Goal: Feedback & Contribution: Leave review/rating

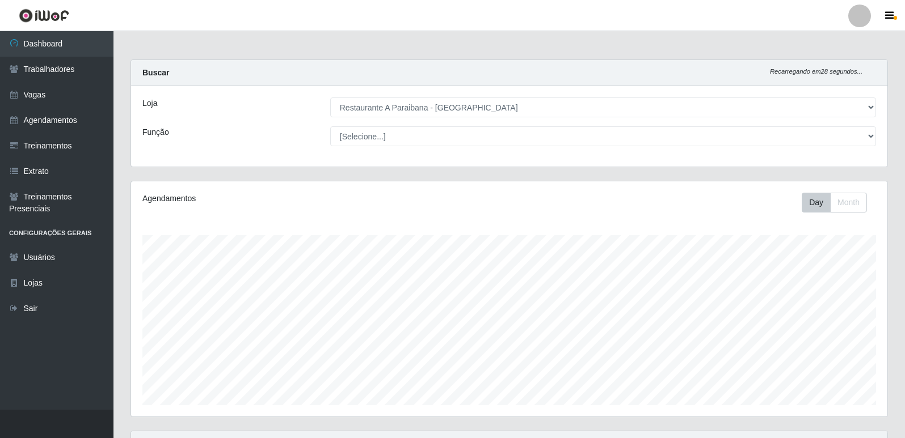
select select "342"
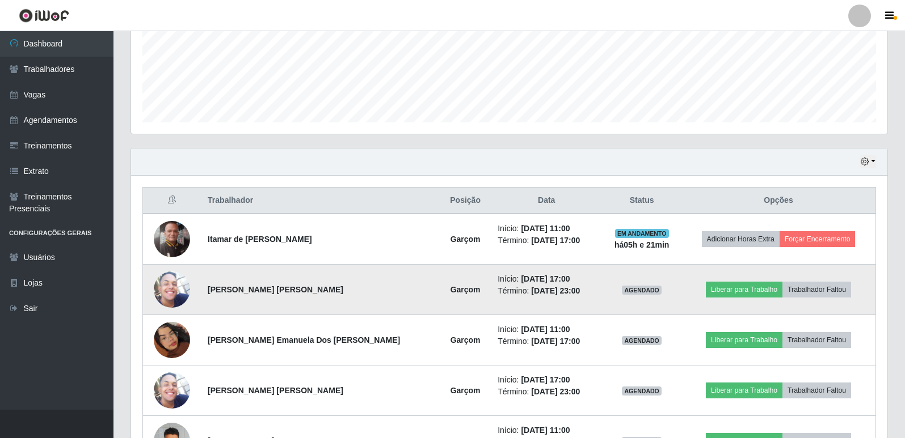
scroll to position [284, 0]
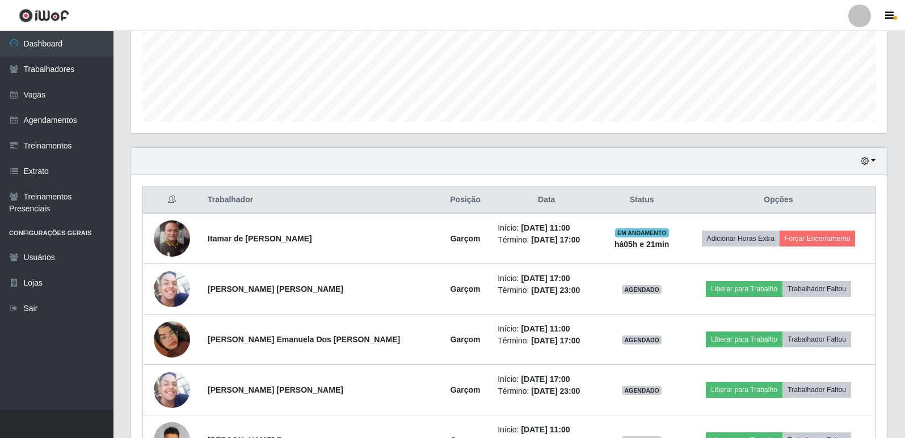
click at [780, 204] on th "Opções" at bounding box center [778, 200] width 195 height 27
click at [439, 200] on th "Posição" at bounding box center [464, 200] width 51 height 27
click at [206, 205] on th "Trabalhador" at bounding box center [320, 200] width 239 height 27
click at [166, 193] on th at bounding box center [172, 200] width 58 height 27
click at [869, 163] on button "button" at bounding box center [868, 161] width 16 height 13
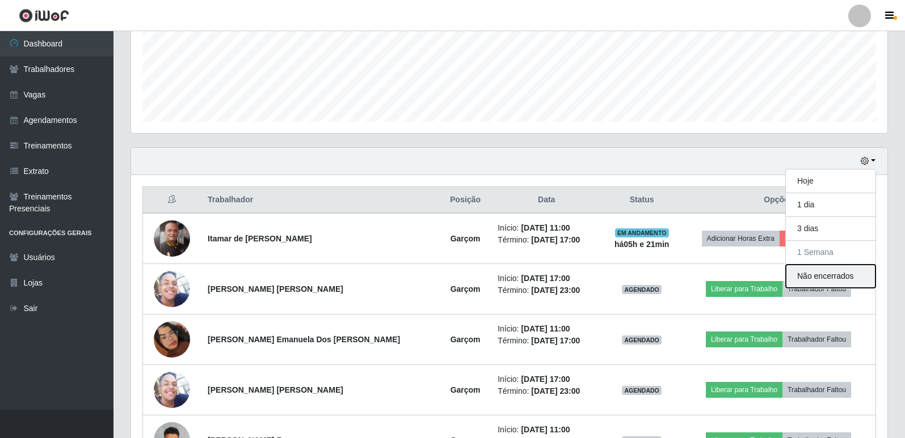
click at [845, 278] on button "Não encerrados" at bounding box center [830, 276] width 90 height 23
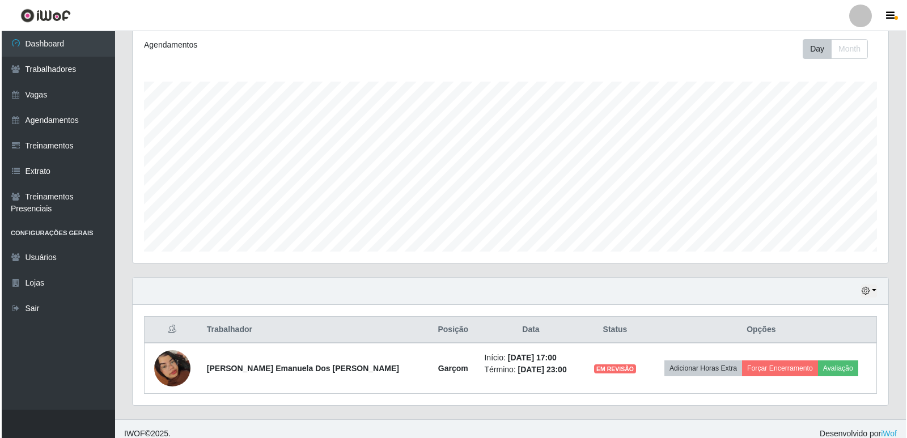
scroll to position [163, 0]
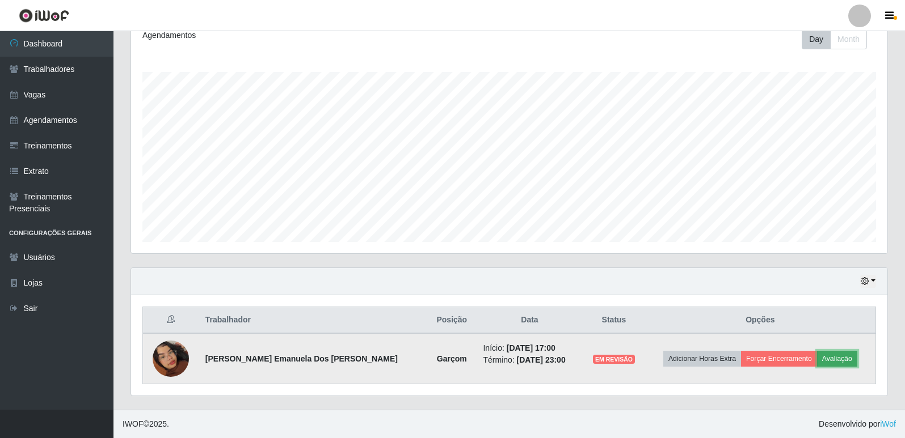
click at [835, 353] on button "Avaliação" at bounding box center [837, 359] width 40 height 16
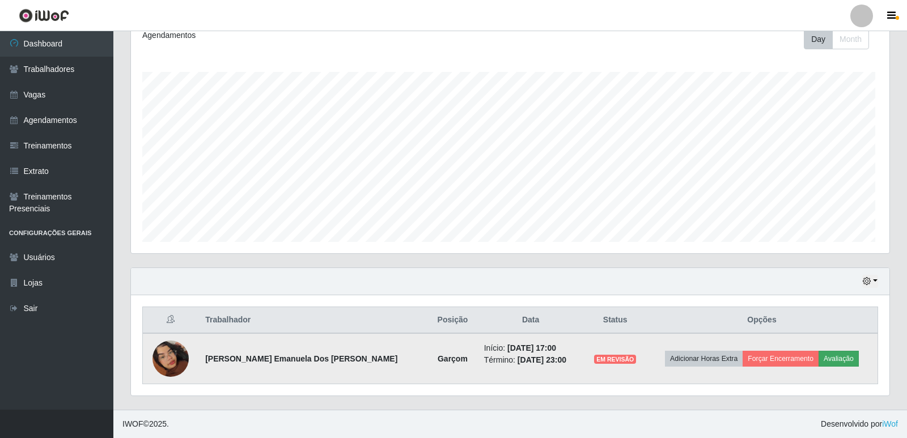
scroll to position [235, 750]
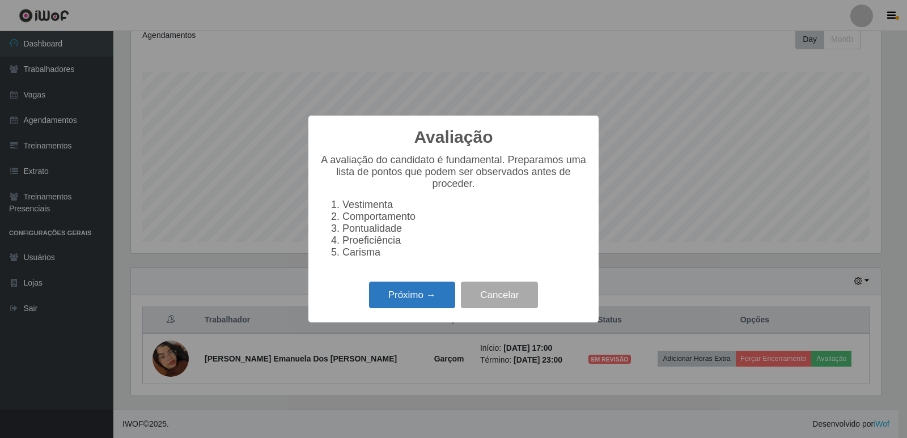
click at [420, 307] on button "Próximo →" at bounding box center [412, 295] width 86 height 27
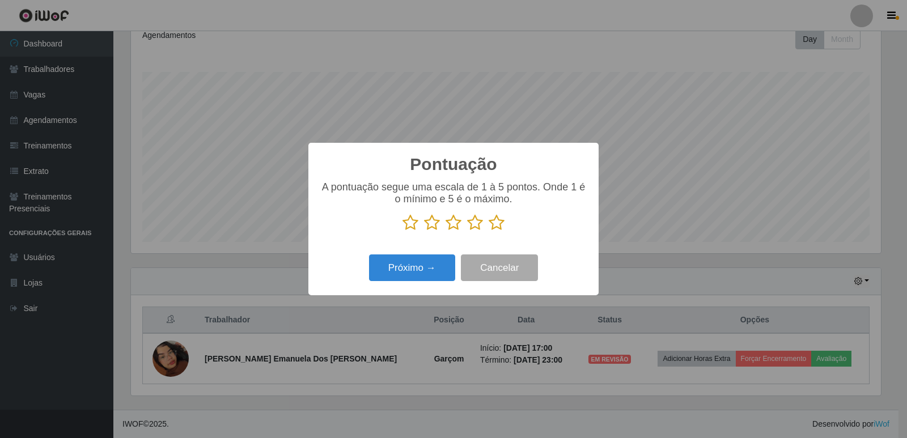
scroll to position [566854, 566339]
click at [496, 228] on icon at bounding box center [497, 222] width 16 height 17
click at [489, 231] on input "radio" at bounding box center [489, 231] width 0 height 0
click at [420, 260] on button "Próximo →" at bounding box center [412, 268] width 86 height 27
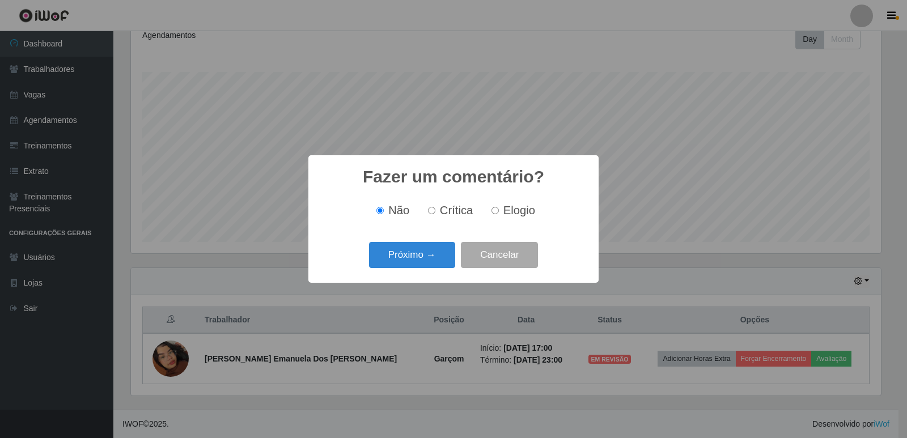
click at [420, 260] on button "Próximo →" at bounding box center [412, 255] width 86 height 27
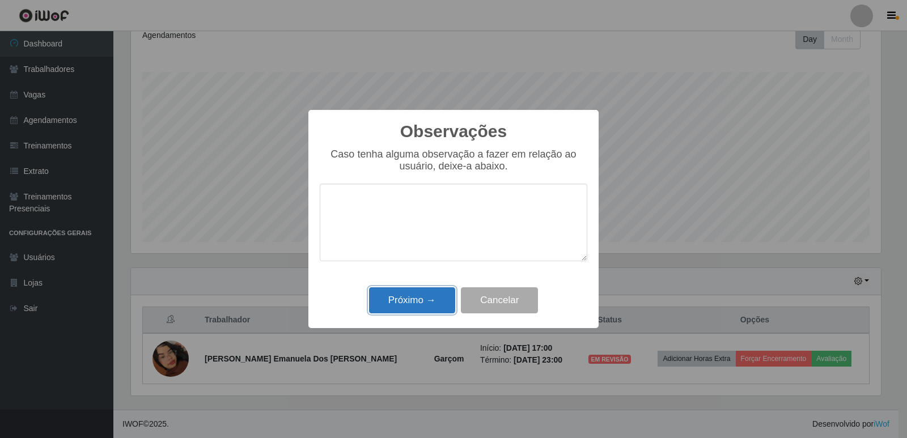
click at [436, 305] on button "Próximo →" at bounding box center [412, 301] width 86 height 27
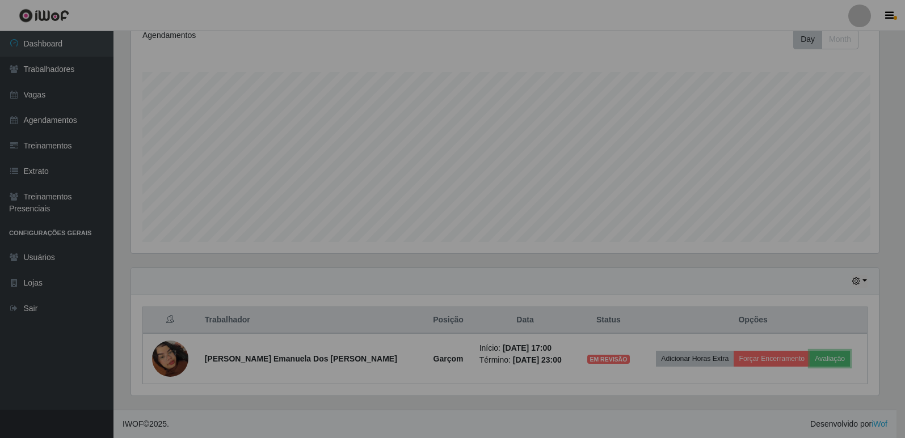
scroll to position [235, 756]
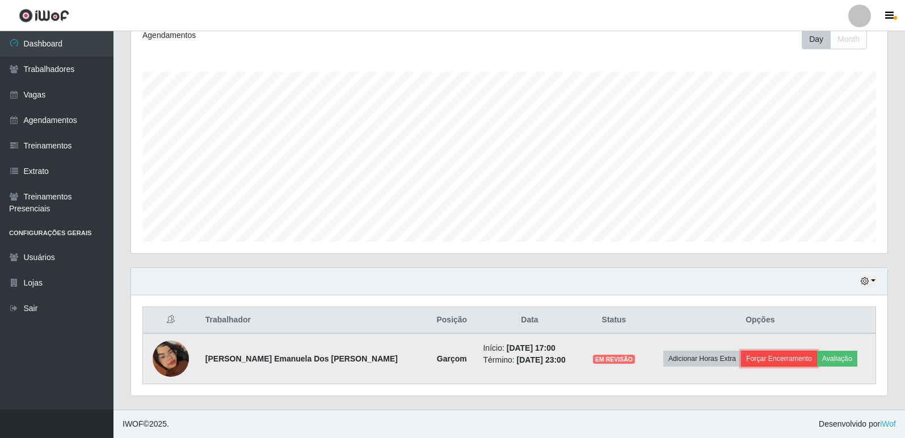
click at [780, 356] on button "Forçar Encerramento" at bounding box center [779, 359] width 76 height 16
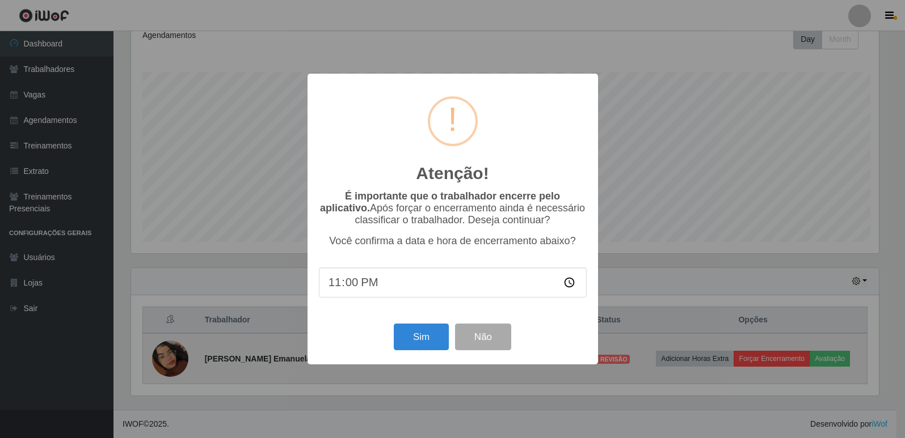
scroll to position [235, 750]
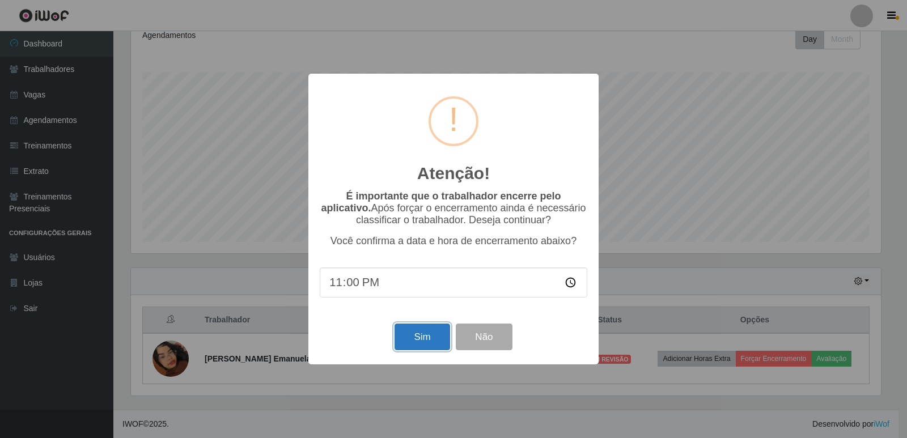
click at [416, 340] on button "Sim" at bounding box center [422, 337] width 55 height 27
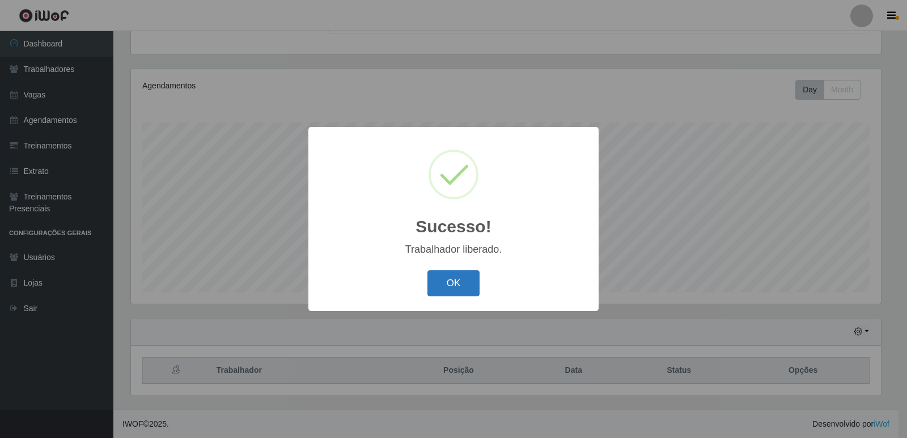
click at [472, 281] on button "OK" at bounding box center [454, 284] width 53 height 27
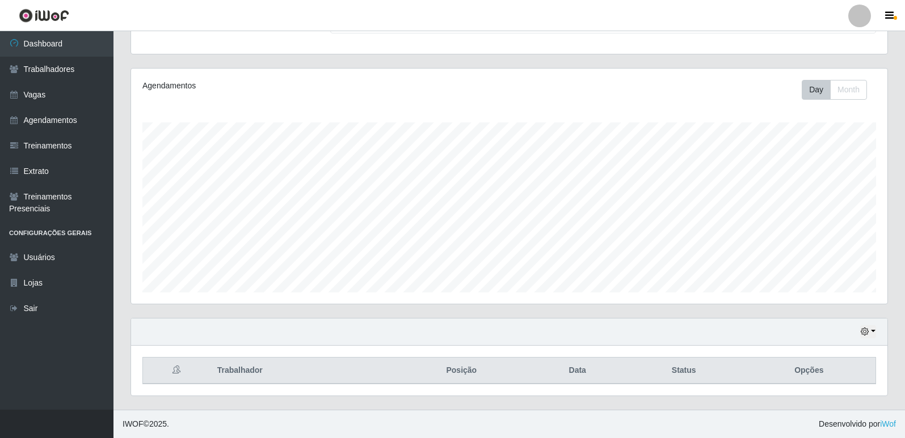
scroll to position [113, 0]
click at [869, 331] on button "button" at bounding box center [868, 332] width 16 height 13
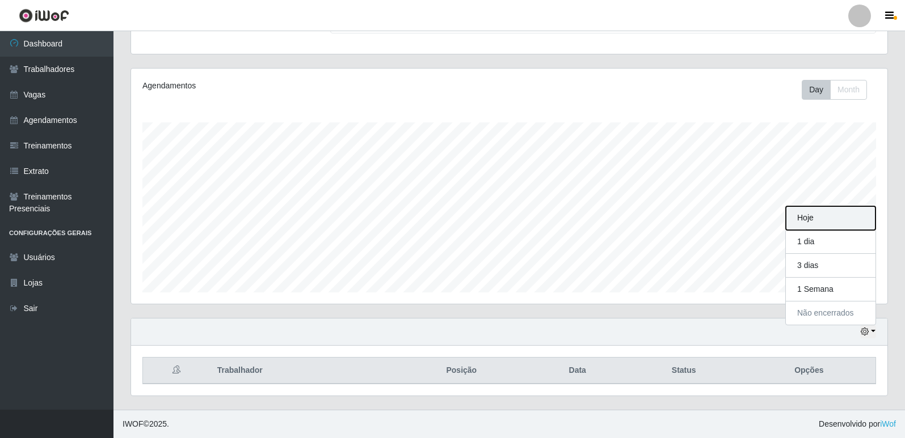
click at [819, 214] on button "Hoje" at bounding box center [830, 218] width 90 height 24
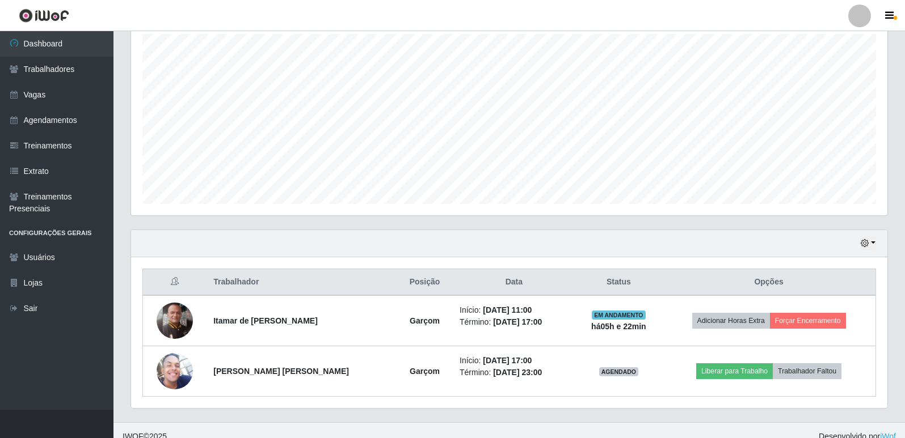
scroll to position [214, 0]
